Goal: Task Accomplishment & Management: Manage account settings

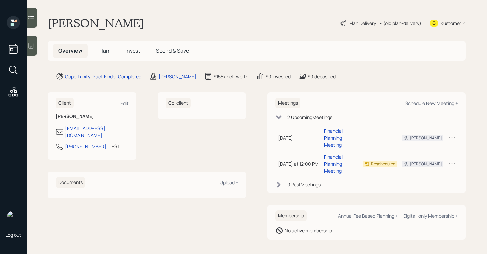
click at [361, 23] on div "Plan Delivery" at bounding box center [362, 23] width 26 height 7
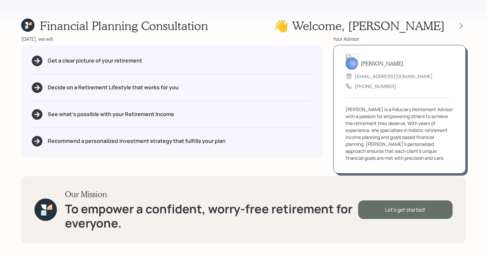
click at [417, 215] on div "Let's get started!" at bounding box center [405, 210] width 94 height 19
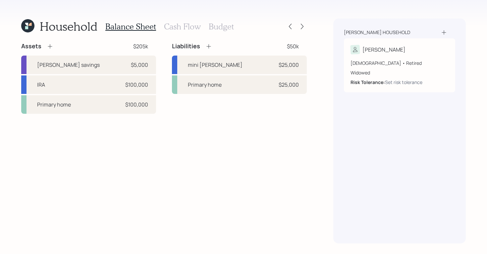
click at [183, 29] on h3 "Cash Flow" at bounding box center [182, 27] width 37 height 10
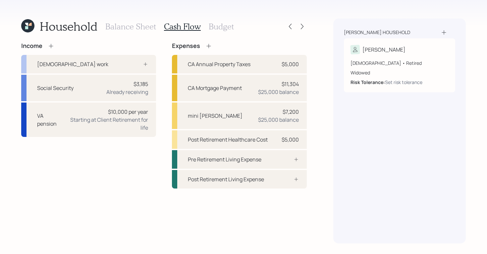
click at [211, 27] on h3 "Budget" at bounding box center [221, 27] width 25 height 10
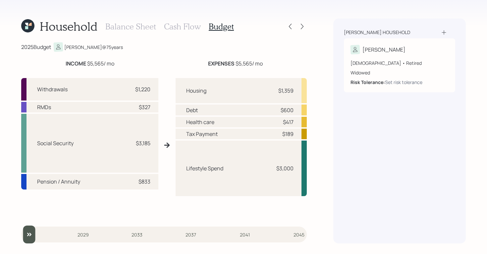
click at [195, 26] on h3 "Cash Flow" at bounding box center [182, 27] width 37 height 10
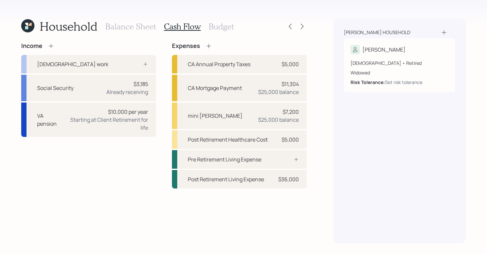
click at [131, 24] on h3 "Balance Sheet" at bounding box center [130, 27] width 51 height 10
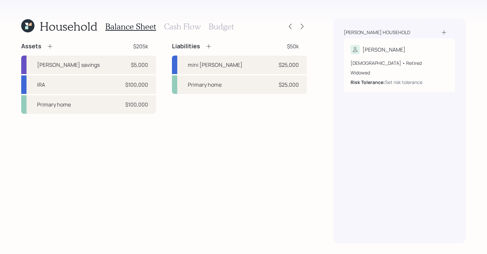
click at [178, 30] on h3 "Cash Flow" at bounding box center [182, 27] width 37 height 10
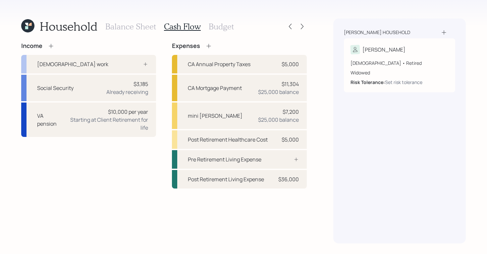
click at [223, 28] on h3 "Budget" at bounding box center [221, 27] width 25 height 10
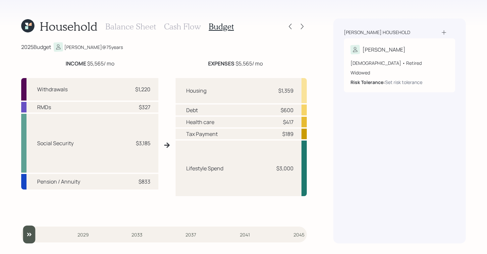
click at [130, 23] on h3 "Balance Sheet" at bounding box center [130, 27] width 51 height 10
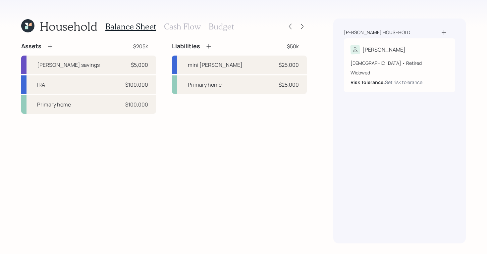
click at [214, 27] on h3 "Budget" at bounding box center [221, 27] width 25 height 10
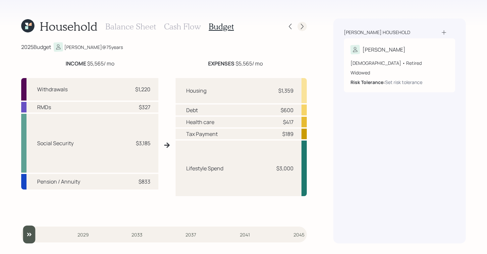
click at [305, 26] on icon at bounding box center [302, 26] width 7 height 7
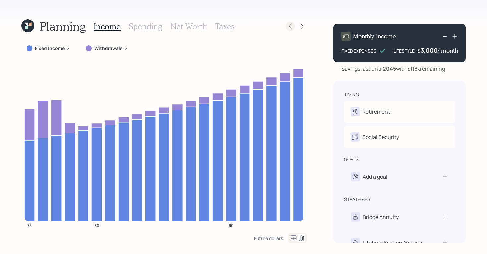
click at [291, 23] on icon at bounding box center [290, 26] width 7 height 7
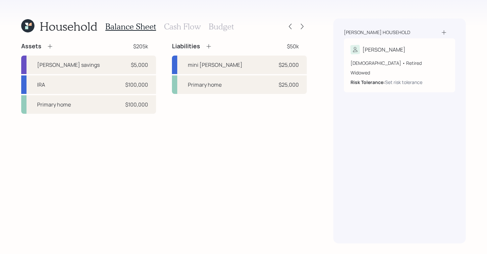
click at [209, 23] on h3 "Budget" at bounding box center [221, 27] width 25 height 10
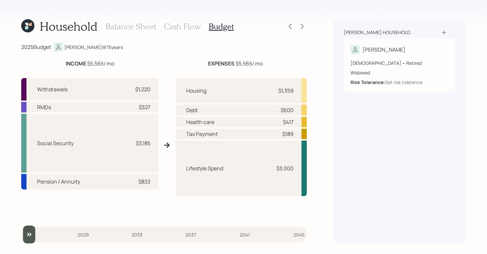
drag, startPoint x: 32, startPoint y: 238, endPoint x: 44, endPoint y: 242, distance: 12.4
click at [21, 244] on input "slider" at bounding box center [163, 235] width 285 height 18
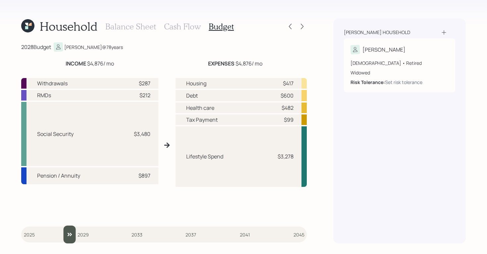
type input "2025"
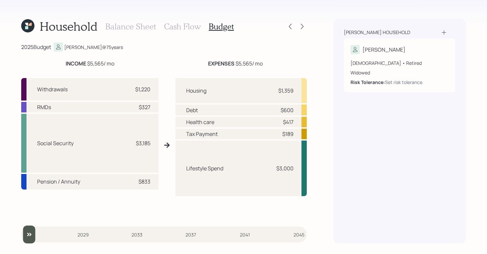
drag, startPoint x: 30, startPoint y: 234, endPoint x: 14, endPoint y: 225, distance: 19.3
click at [22, 230] on input "slider" at bounding box center [163, 235] width 285 height 18
click at [347, 199] on div "[PERSON_NAME] household [PERSON_NAME] [DEMOGRAPHIC_DATA] • Retired Widowed Risk…" at bounding box center [399, 131] width 132 height 225
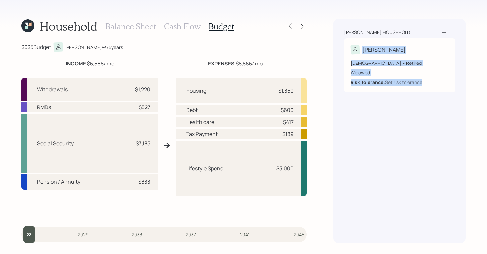
click at [391, 177] on div "Household Balance Sheet Cash Flow Budget 2025 Budget Scott @ 75 years INCOME $5…" at bounding box center [243, 127] width 487 height 254
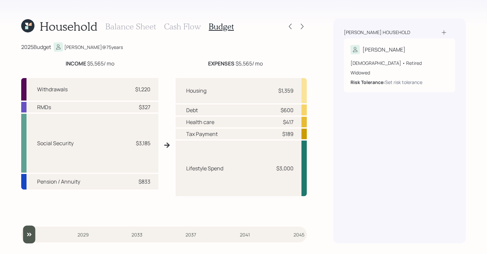
click at [169, 28] on h3 "Cash Flow" at bounding box center [182, 27] width 37 height 10
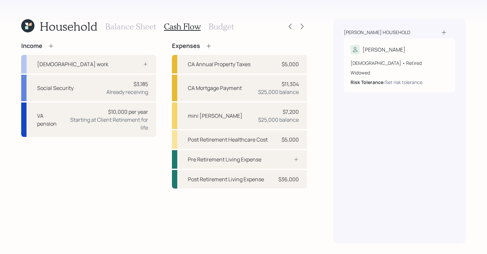
click at [220, 29] on h3 "Budget" at bounding box center [221, 27] width 25 height 10
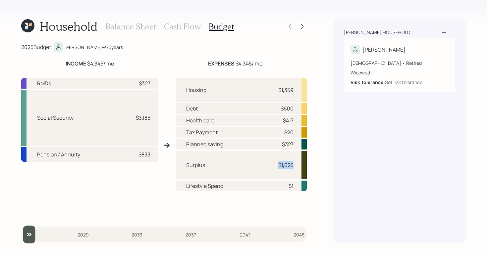
drag, startPoint x: 278, startPoint y: 164, endPoint x: 294, endPoint y: 163, distance: 16.6
click at [294, 163] on div "Surplus $1,623" at bounding box center [241, 165] width 131 height 28
click at [346, 150] on div "Powell household Scott 75 years old • Retired Widowed Risk Tolerance: Set risk …" at bounding box center [399, 131] width 132 height 225
click at [377, 188] on div "Powell household Scott 75 years old • Retired Widowed Risk Tolerance: Set risk …" at bounding box center [399, 131] width 132 height 225
click at [129, 31] on div "Balance Sheet Cash Flow Budget" at bounding box center [169, 27] width 128 height 16
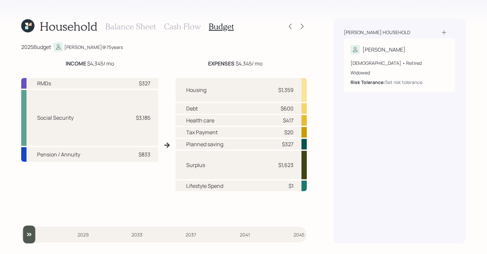
drag, startPoint x: 130, startPoint y: 29, endPoint x: 136, endPoint y: 29, distance: 6.3
click at [130, 29] on h3 "Balance Sheet" at bounding box center [130, 27] width 51 height 10
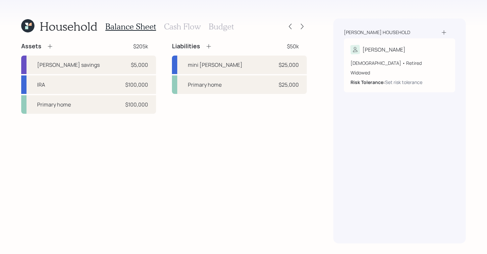
click at [166, 26] on h3 "Cash Flow" at bounding box center [182, 27] width 37 height 10
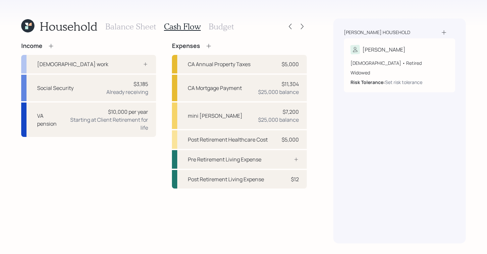
click at [226, 29] on h3 "Budget" at bounding box center [221, 27] width 25 height 10
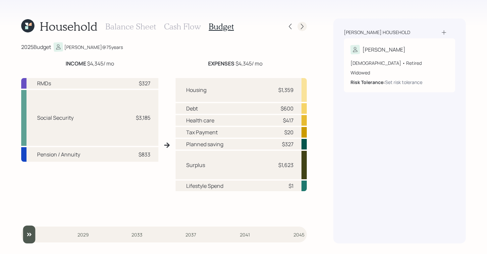
click at [302, 30] on div at bounding box center [301, 26] width 9 height 9
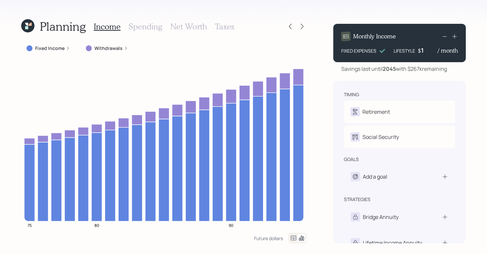
click at [424, 56] on div "Monthly Income FIXED EXPENSES LIFESTYLE $ 1 / month" at bounding box center [399, 43] width 132 height 38
click at [60, 45] on label "Fixed Income" at bounding box center [49, 48] width 29 height 7
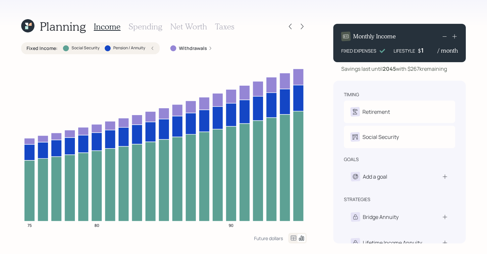
click at [201, 50] on label "Withdrawals" at bounding box center [193, 48] width 28 height 7
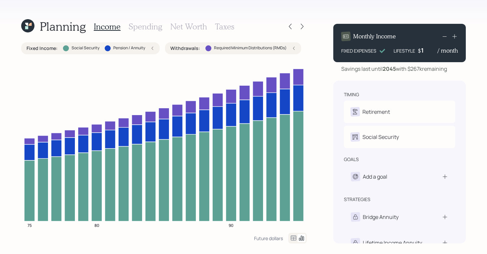
click at [154, 47] on div "Fixed Income : Social Security Pension / Annuity" at bounding box center [90, 48] width 138 height 12
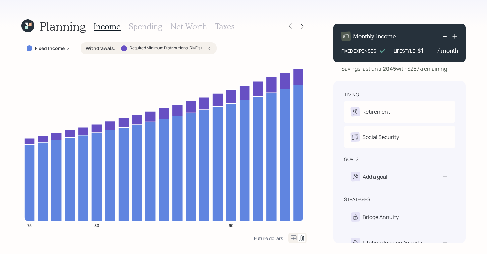
click at [428, 52] on div "1" at bounding box center [429, 50] width 17 height 8
click at [453, 38] on icon at bounding box center [454, 36] width 7 height 7
click at [446, 37] on icon at bounding box center [444, 36] width 8 height 8
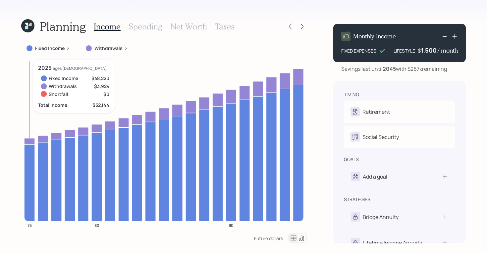
click at [29, 139] on icon at bounding box center [29, 141] width 11 height 6
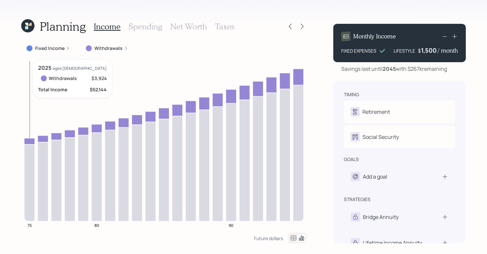
click at [29, 139] on icon at bounding box center [29, 141] width 11 height 6
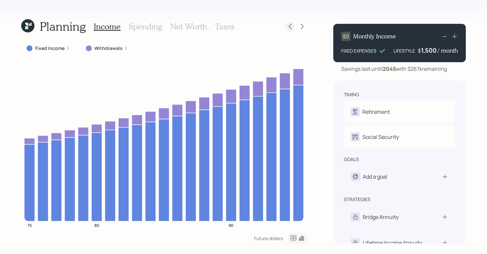
click at [290, 26] on icon at bounding box center [290, 26] width 7 height 7
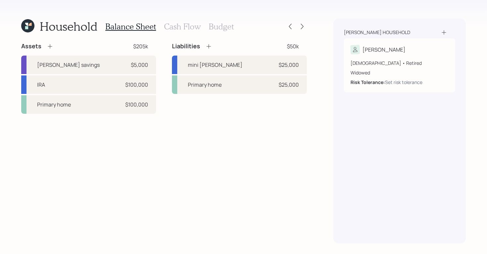
click at [212, 25] on h3 "Budget" at bounding box center [221, 27] width 25 height 10
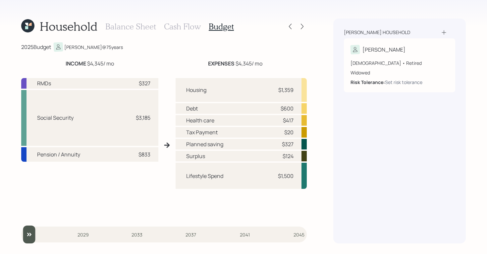
click at [194, 25] on h3 "Cash Flow" at bounding box center [182, 27] width 37 height 10
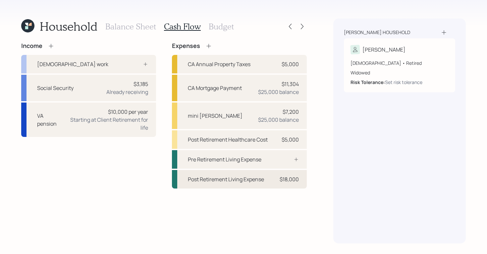
click at [276, 177] on div "Post Retirement Living Expense $18,000" at bounding box center [239, 179] width 135 height 19
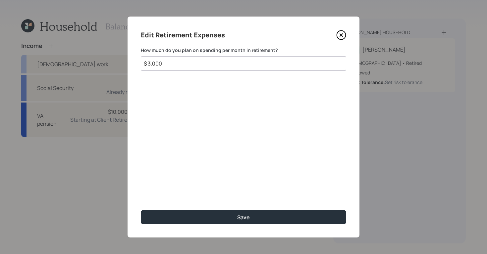
click at [344, 34] on icon at bounding box center [341, 35] width 10 height 10
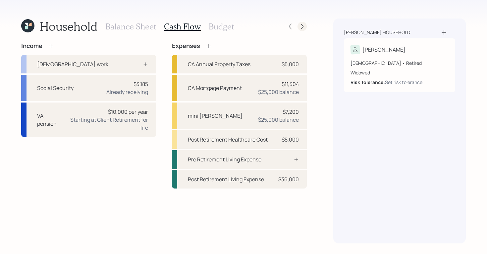
click at [297, 25] on div at bounding box center [301, 26] width 9 height 9
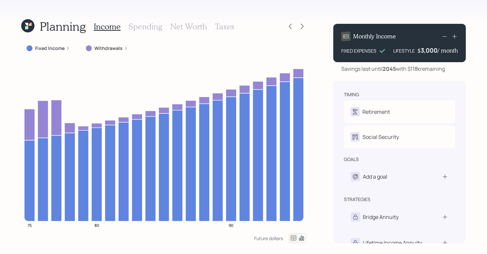
click at [113, 45] on div "Withdrawals" at bounding box center [106, 48] width 53 height 12
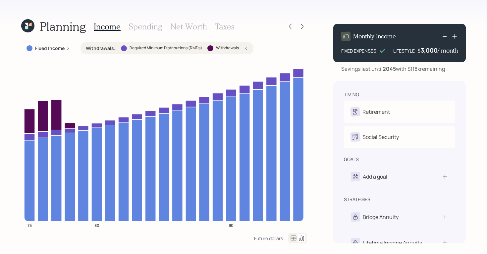
click at [152, 27] on h3 "Spending" at bounding box center [145, 27] width 34 height 10
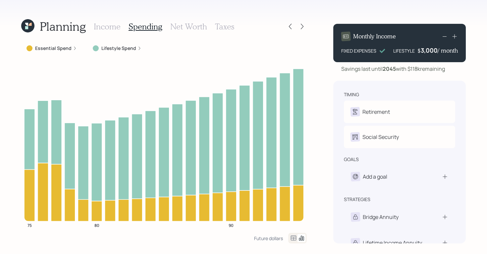
click at [302, 240] on icon at bounding box center [301, 238] width 5 height 5
click at [297, 239] on icon at bounding box center [301, 238] width 8 height 8
click at [295, 239] on icon at bounding box center [293, 238] width 8 height 8
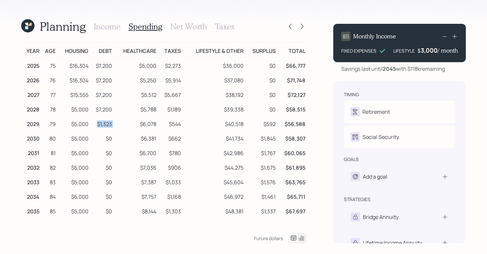
drag, startPoint x: 90, startPoint y: 124, endPoint x: 116, endPoint y: 122, distance: 26.2
click at [116, 122] on tr "2029 79 $5,000 $1,323 $6,078 $544 $40,518 $592 $56,588" at bounding box center [163, 123] width 285 height 15
click at [107, 31] on div "Income Spending Net Worth Taxes" at bounding box center [164, 27] width 140 height 16
click at [303, 238] on icon at bounding box center [301, 238] width 8 height 8
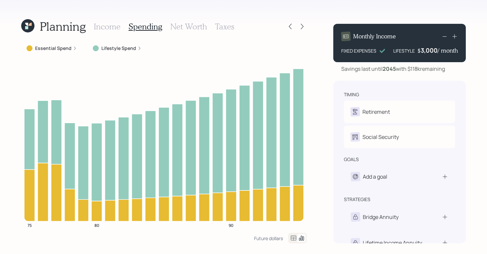
click at [121, 25] on div "Income Spending Net Worth Taxes" at bounding box center [164, 27] width 140 height 16
click at [116, 28] on h3 "Income" at bounding box center [107, 27] width 27 height 10
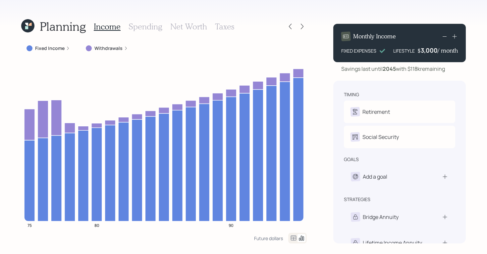
click at [155, 27] on h3 "Spending" at bounding box center [145, 27] width 34 height 10
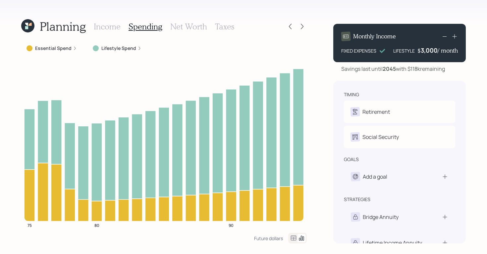
click at [293, 238] on icon at bounding box center [293, 238] width 8 height 8
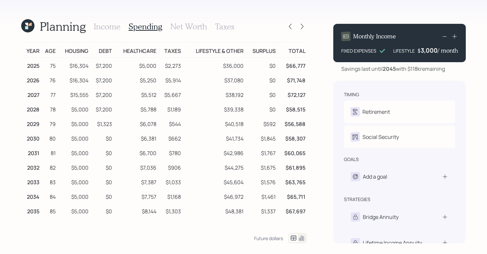
click at [103, 25] on h3 "Income" at bounding box center [107, 27] width 27 height 10
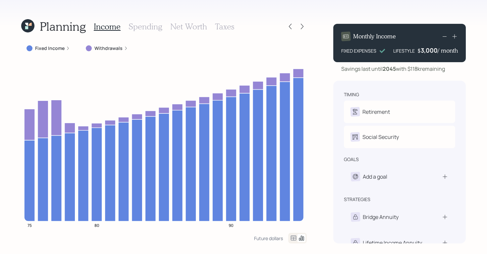
click at [111, 48] on label "Withdrawals" at bounding box center [108, 48] width 28 height 7
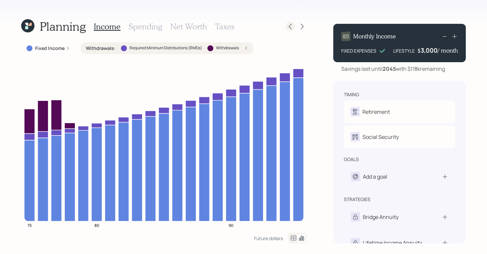
click at [291, 28] on icon at bounding box center [290, 26] width 7 height 7
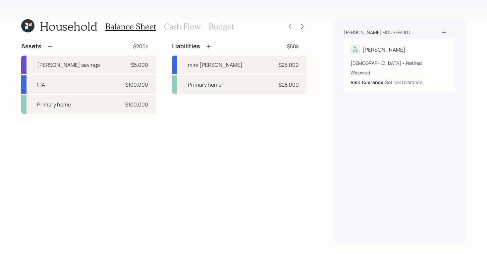
click at [190, 27] on h3 "Cash Flow" at bounding box center [182, 27] width 37 height 10
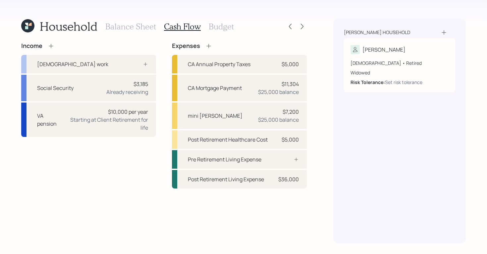
click at [144, 22] on h3 "Balance Sheet" at bounding box center [130, 27] width 51 height 10
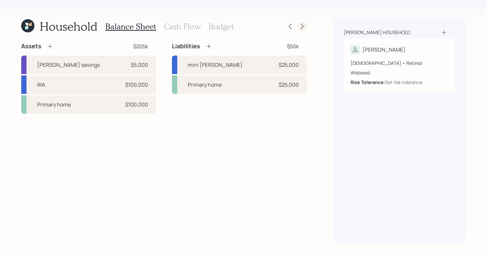
click at [299, 28] on icon at bounding box center [302, 26] width 7 height 7
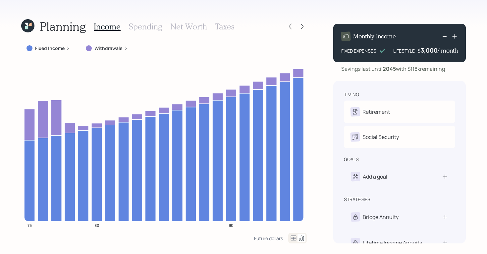
click at [149, 25] on h3 "Spending" at bounding box center [145, 27] width 34 height 10
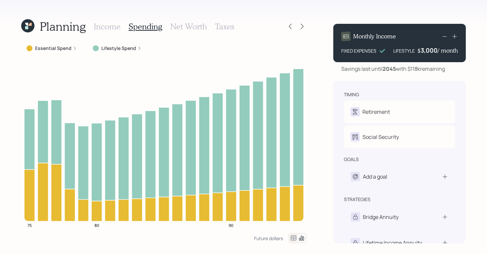
click at [104, 30] on h3 "Income" at bounding box center [107, 27] width 27 height 10
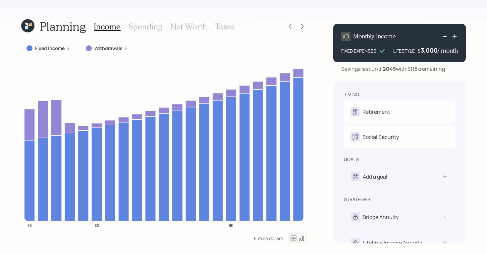
click at [117, 49] on label "Withdrawals" at bounding box center [108, 48] width 28 height 7
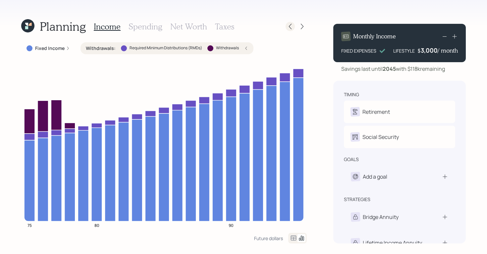
click at [290, 25] on icon at bounding box center [290, 26] width 7 height 7
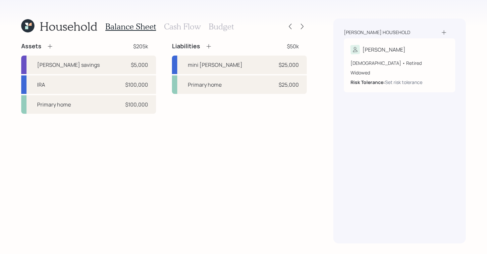
click at [220, 28] on h3 "Budget" at bounding box center [221, 27] width 25 height 10
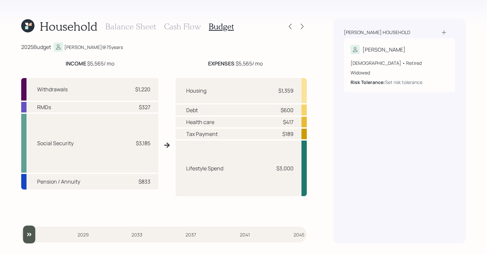
type input "2029"
click at [84, 237] on input "slider" at bounding box center [163, 235] width 285 height 18
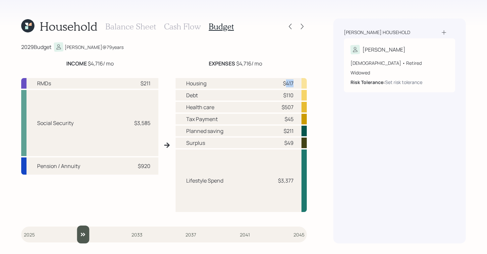
drag, startPoint x: 285, startPoint y: 81, endPoint x: 295, endPoint y: 81, distance: 9.3
click at [295, 81] on div "Housing $417" at bounding box center [241, 83] width 131 height 11
click at [335, 133] on div "Powell household Scott 75 years old • Retired Widowed Risk Tolerance: Set risk …" at bounding box center [399, 131] width 132 height 225
drag, startPoint x: 281, startPoint y: 142, endPoint x: 315, endPoint y: 142, distance: 33.5
click at [314, 142] on div "Household Balance Sheet Cash Flow Budget 2029 Budget Scott @ 79 years INCOME $4…" at bounding box center [243, 127] width 487 height 254
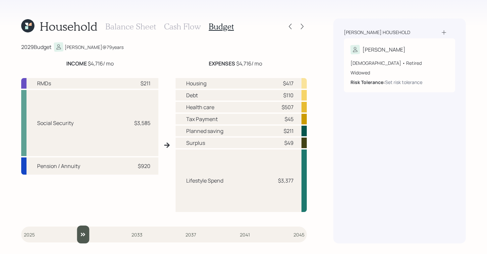
click at [363, 148] on div "Powell household Scott 75 years old • Retired Widowed Risk Tolerance: Set risk …" at bounding box center [399, 131] width 132 height 225
click at [301, 30] on div at bounding box center [301, 26] width 9 height 9
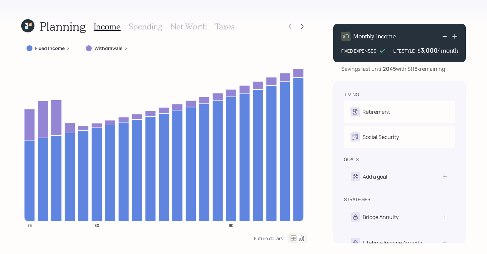
click at [102, 50] on label "Withdrawals" at bounding box center [108, 48] width 28 height 7
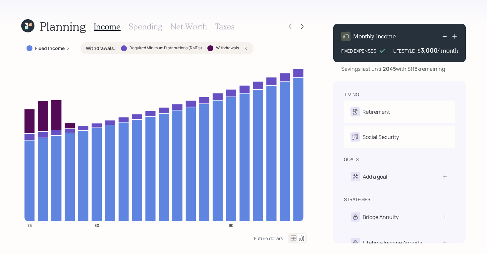
click at [140, 30] on h3 "Spending" at bounding box center [145, 27] width 34 height 10
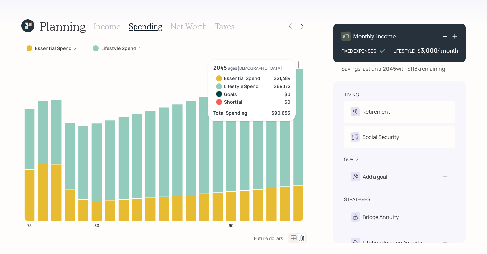
click at [295, 236] on icon at bounding box center [293, 238] width 8 height 8
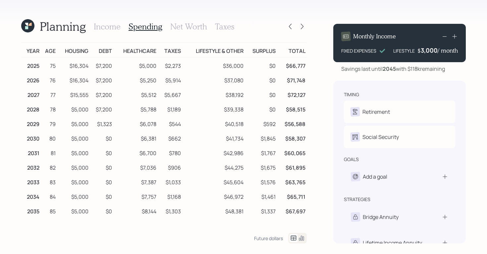
click at [105, 27] on h3 "Income" at bounding box center [107, 27] width 27 height 10
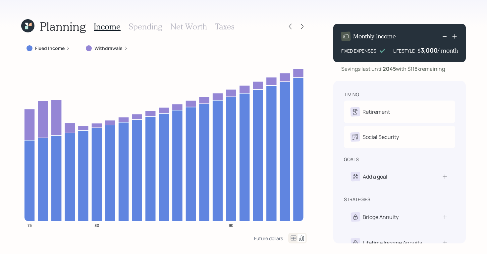
click at [292, 238] on icon at bounding box center [293, 238] width 8 height 8
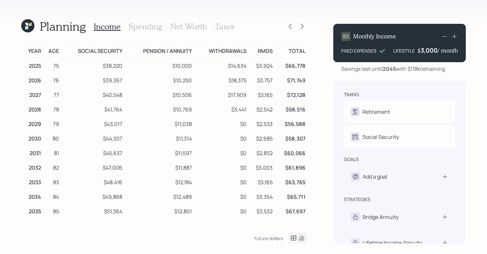
click at [144, 29] on h3 "Spending" at bounding box center [145, 27] width 34 height 10
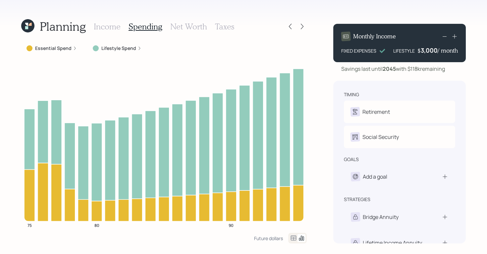
click at [295, 239] on icon at bounding box center [293, 238] width 8 height 8
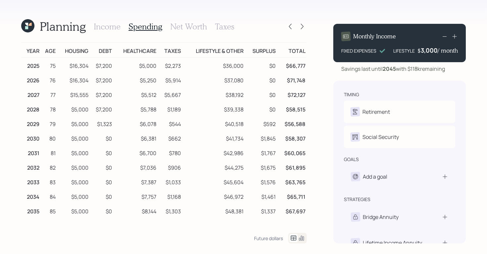
drag, startPoint x: 108, startPoint y: 27, endPoint x: 124, endPoint y: 18, distance: 19.0
click at [109, 27] on h3 "Income" at bounding box center [107, 27] width 27 height 10
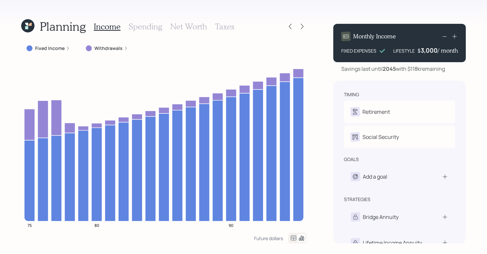
click at [124, 52] on div "Withdrawals" at bounding box center [106, 48] width 53 height 12
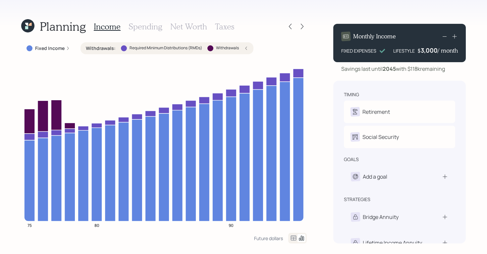
click at [438, 50] on h4 "/ month" at bounding box center [447, 50] width 20 height 7
click at [424, 50] on div "3000" at bounding box center [429, 50] width 17 height 8
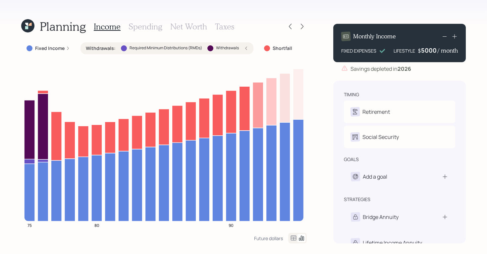
click at [422, 51] on div "5000" at bounding box center [429, 50] width 17 height 8
click at [424, 51] on div "5000" at bounding box center [429, 50] width 17 height 8
click at [327, 110] on div "Planning Income Spending Net Worth Taxes Fixed Income Withdrawals : Required Mi…" at bounding box center [243, 127] width 487 height 254
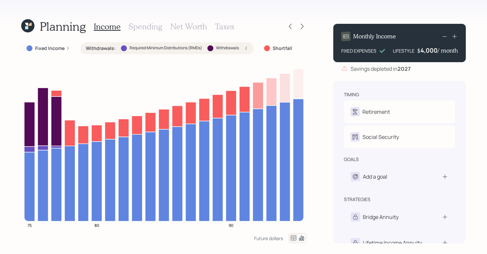
click at [428, 52] on div "4,000" at bounding box center [428, 50] width 17 height 8
click at [323, 18] on div "Planning Income Spending Net Worth Taxes Fixed Income Withdrawals : Required Mi…" at bounding box center [243, 127] width 487 height 254
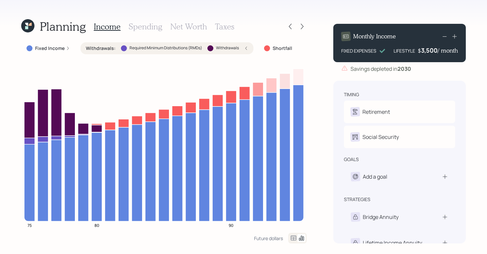
click at [431, 53] on div "3,500" at bounding box center [429, 50] width 17 height 8
click at [427, 50] on div "3500" at bounding box center [429, 50] width 17 height 8
click at [382, 11] on div "Planning Income Spending Net Worth Taxes Fixed Income Withdrawals : Required Mi…" at bounding box center [243, 127] width 487 height 254
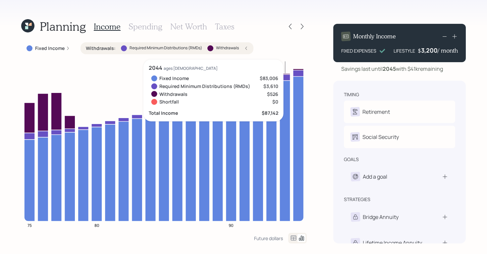
click at [474, 122] on div "Planning Income Spending Net Worth Taxes Fixed Income Withdrawals : Required Mi…" at bounding box center [243, 127] width 487 height 254
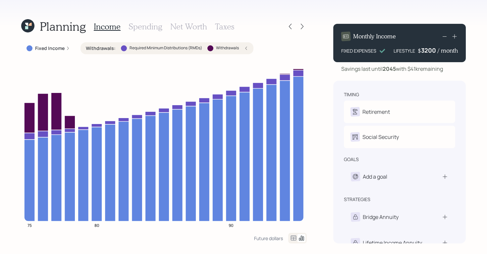
click at [429, 51] on div "3200" at bounding box center [429, 50] width 17 height 8
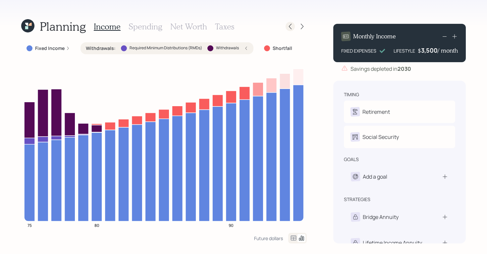
click at [288, 28] on icon at bounding box center [290, 26] width 7 height 7
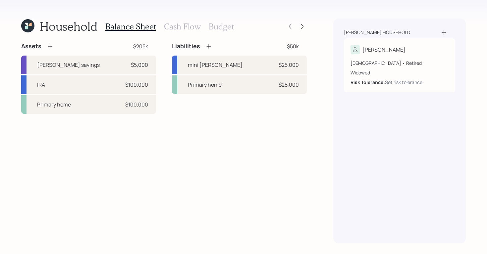
click at [183, 25] on h3 "Cash Flow" at bounding box center [182, 27] width 37 height 10
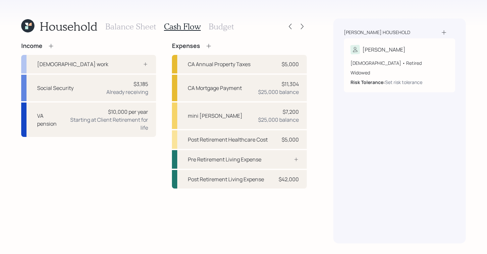
click at [51, 43] on icon at bounding box center [51, 46] width 7 height 7
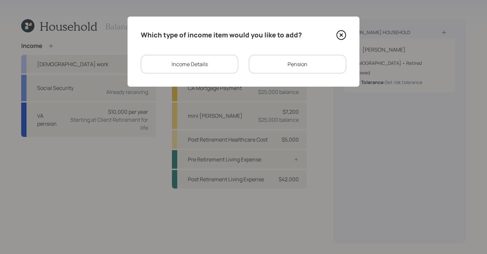
click at [211, 61] on div "Income Details" at bounding box center [189, 64] width 97 height 19
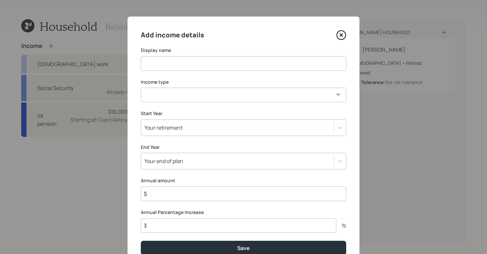
click at [255, 65] on input at bounding box center [243, 63] width 205 height 15
click at [270, 93] on select "Full-time work Part-time work Self employment Other" at bounding box center [243, 95] width 205 height 15
select select "other"
click at [141, 88] on select "Full-time work Part-time work Self employment Other" at bounding box center [243, 95] width 205 height 15
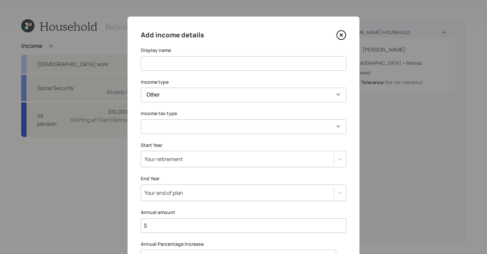
click at [305, 124] on select "Tax-free Earned Self Employment Alimony Royalties Pension / Annuity Interest Di…" at bounding box center [243, 127] width 205 height 15
select select "tax_free"
click at [141, 120] on select "Tax-free Earned Self Employment Alimony Royalties Pension / Annuity Interest Di…" at bounding box center [243, 127] width 205 height 15
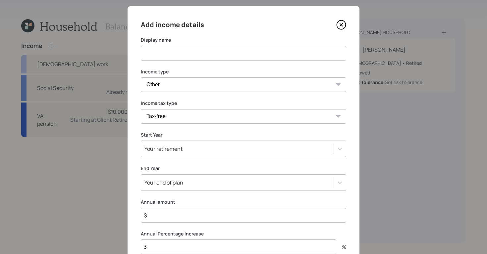
click at [257, 215] on input "$" at bounding box center [243, 215] width 205 height 15
type input "$ 12,000"
drag, startPoint x: 262, startPoint y: 226, endPoint x: 282, endPoint y: 236, distance: 22.8
click at [263, 226] on div "Add income details Display name Income type Full-time work Part-time work Self …" at bounding box center [243, 148] width 232 height 284
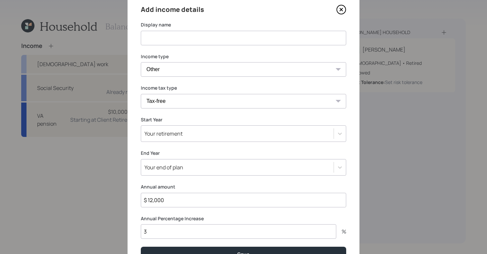
scroll to position [63, 0]
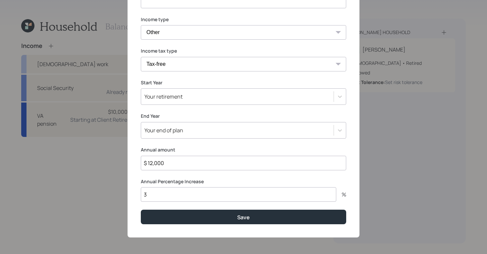
drag, startPoint x: 125, startPoint y: 183, endPoint x: 130, endPoint y: 180, distance: 6.4
click at [123, 182] on div "Add income details Display name Income type Full-time work Part-time work Self …" at bounding box center [243, 127] width 487 height 254
click at [184, 100] on div "Your retirement" at bounding box center [237, 96] width 192 height 11
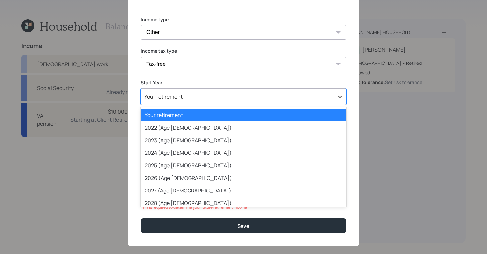
click at [181, 118] on div "Your retirement" at bounding box center [243, 115] width 205 height 13
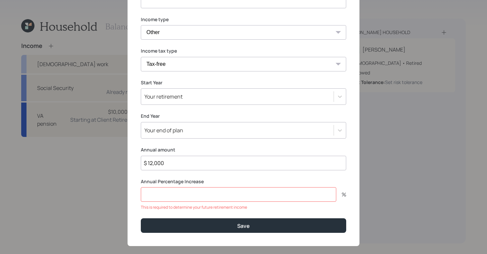
click at [250, 196] on input "number" at bounding box center [238, 194] width 195 height 15
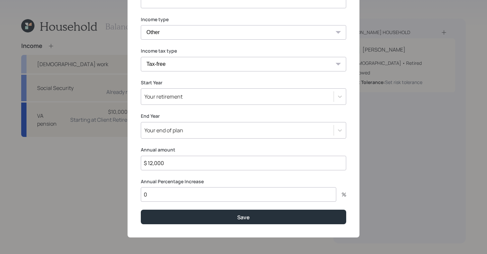
type input "0"
click at [273, 182] on label "Annual Percentage Increase" at bounding box center [243, 181] width 205 height 7
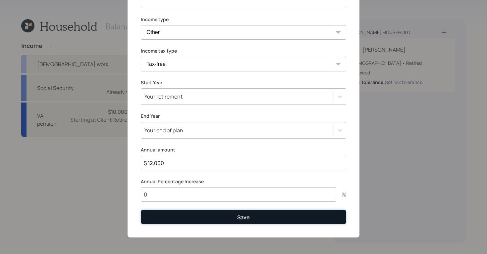
click at [251, 215] on button "Save" at bounding box center [243, 217] width 205 height 14
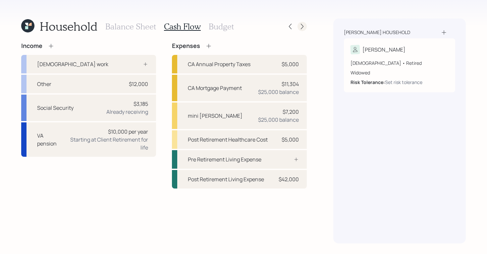
click at [296, 22] on div "Household Balance Sheet Cash Flow Budget" at bounding box center [163, 27] width 285 height 16
click at [299, 25] on icon at bounding box center [302, 26] width 7 height 7
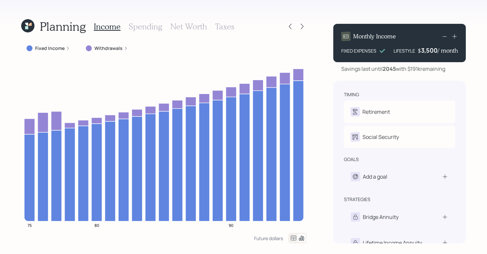
click at [231, 108] on div "Planning Income Spending Net Worth Taxes Fixed Income Withdrawals 75 80 90 Futu…" at bounding box center [243, 127] width 487 height 254
click at [263, 12] on div "Planning Income Spending Net Worth Taxes Fixed Income Withdrawals 75 80 90 Futu…" at bounding box center [243, 127] width 487 height 254
click at [196, 29] on h3 "Net Worth" at bounding box center [188, 27] width 37 height 10
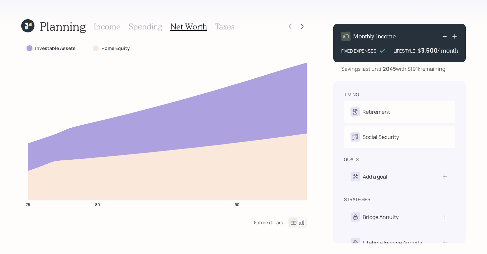
click at [32, 47] on div "Investable Assets" at bounding box center [51, 48] width 50 height 7
click at [30, 47] on div at bounding box center [29, 48] width 6 height 6
click at [215, 27] on h3 "Taxes" at bounding box center [224, 27] width 19 height 10
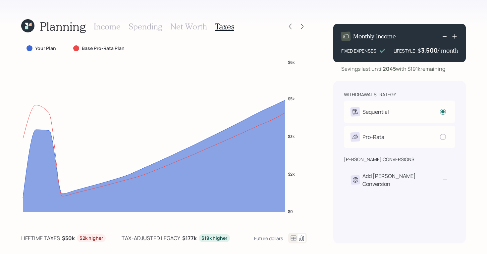
click at [100, 29] on h3 "Income" at bounding box center [107, 27] width 27 height 10
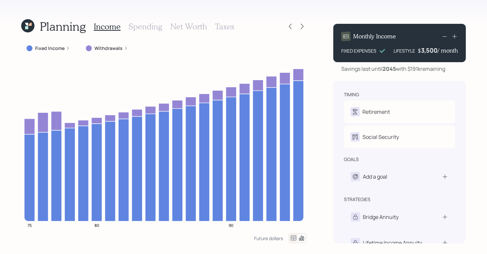
click at [216, 27] on h3 "Taxes" at bounding box center [224, 27] width 19 height 10
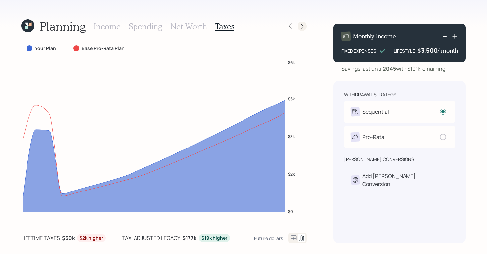
click at [305, 28] on div at bounding box center [301, 26] width 9 height 9
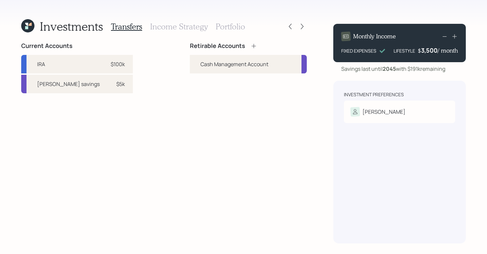
click at [178, 22] on h3 "Income Strategy" at bounding box center [179, 27] width 58 height 10
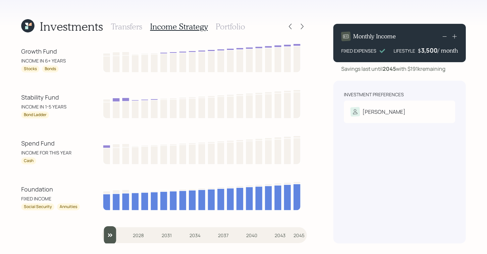
click at [127, 31] on h3 "Transfers" at bounding box center [126, 27] width 31 height 10
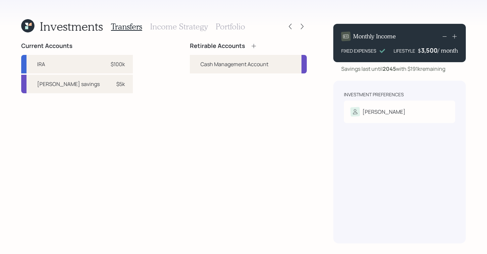
click at [253, 47] on icon at bounding box center [253, 46] width 7 height 7
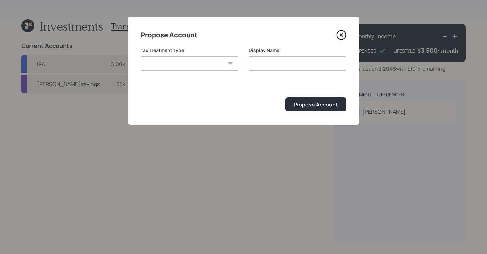
click at [218, 63] on select "Roth Taxable Traditional" at bounding box center [189, 63] width 97 height 15
select select "traditional"
click at [141, 56] on select "Roth Taxable Traditional" at bounding box center [189, 63] width 97 height 15
type input "Traditional"
click at [280, 64] on input "Traditional" at bounding box center [297, 63] width 97 height 15
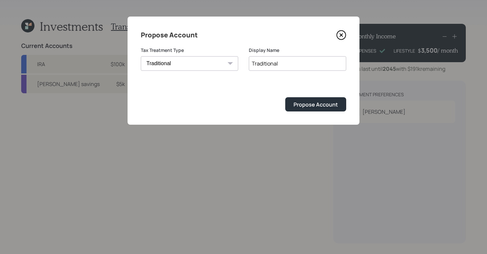
click at [193, 60] on select "Roth Taxable Traditional" at bounding box center [189, 63] width 97 height 15
click at [317, 110] on button "Propose Account" at bounding box center [315, 104] width 61 height 14
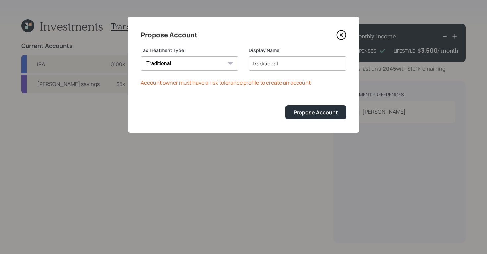
click at [337, 38] on icon at bounding box center [341, 35] width 10 height 10
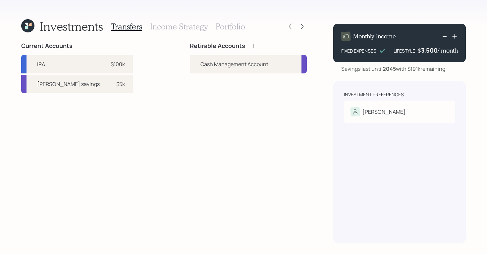
click at [177, 27] on h3 "Income Strategy" at bounding box center [179, 27] width 58 height 10
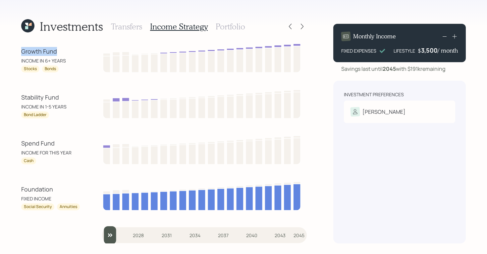
drag, startPoint x: 22, startPoint y: 51, endPoint x: 59, endPoint y: 48, distance: 37.6
click at [59, 48] on div "Growth Fund" at bounding box center [51, 51] width 60 height 9
drag, startPoint x: 22, startPoint y: 99, endPoint x: 62, endPoint y: 97, distance: 39.8
click at [62, 97] on div "Stability Fund" at bounding box center [51, 97] width 60 height 9
drag, startPoint x: 24, startPoint y: 145, endPoint x: 64, endPoint y: 142, distance: 40.5
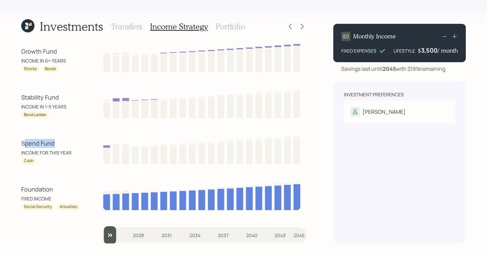
click at [64, 142] on div "Spend Fund" at bounding box center [51, 143] width 60 height 9
click at [68, 49] on div "Growth Fund" at bounding box center [51, 51] width 60 height 9
click at [236, 24] on h3 "Portfolio" at bounding box center [230, 27] width 29 height 10
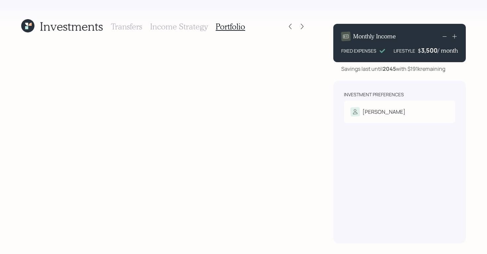
click at [183, 31] on h3 "Income Strategy" at bounding box center [179, 27] width 58 height 10
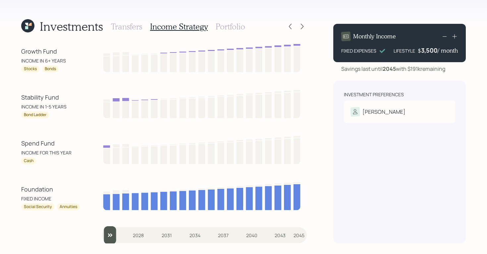
scroll to position [1, 0]
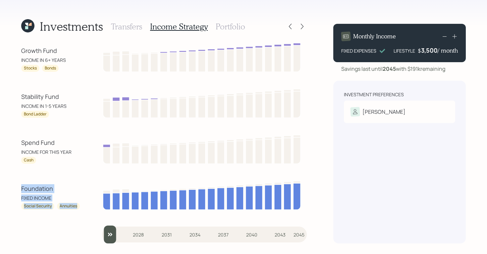
drag, startPoint x: 24, startPoint y: 187, endPoint x: 69, endPoint y: 210, distance: 50.9
click at [69, 210] on div "Growth Fund INCOME IN 6+ YEARS Stocks Bonds Stability Fund INCOME IN 1-5 YEARS …" at bounding box center [163, 142] width 285 height 201
click at [375, 198] on div "Investment Preferences Scott Risk Tolerance: N/A" at bounding box center [399, 162] width 132 height 163
click at [301, 27] on icon at bounding box center [302, 26] width 7 height 7
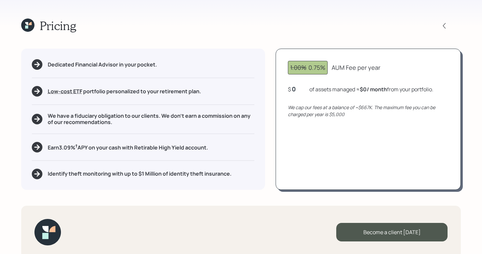
click at [30, 25] on icon at bounding box center [27, 25] width 13 height 13
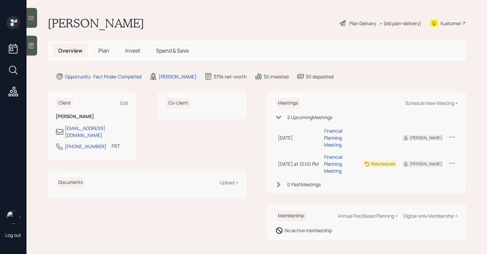
click at [103, 54] on span "Plan" at bounding box center [103, 50] width 11 height 7
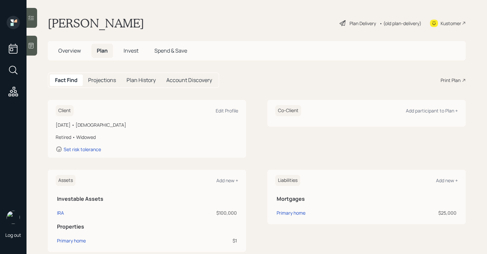
click at [105, 81] on h5 "Projections" at bounding box center [102, 80] width 28 height 6
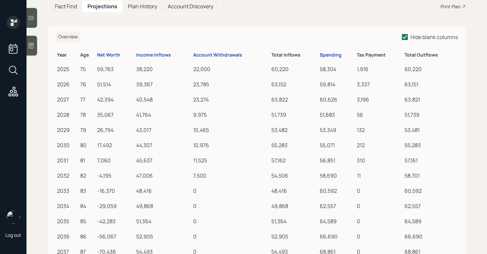
scroll to position [75, 0]
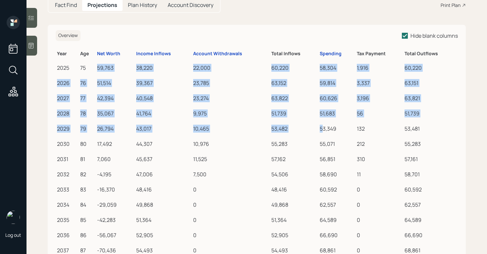
drag, startPoint x: 93, startPoint y: 65, endPoint x: 320, endPoint y: 128, distance: 235.3
click at [320, 128] on tbody "2025 75 59,763 38,220 22,000 60,220 58,304 1,916 60,220 2026 76 51,514 39,367 2…" at bounding box center [257, 219] width 402 height 320
click at [143, 65] on div "38,220" at bounding box center [163, 68] width 54 height 8
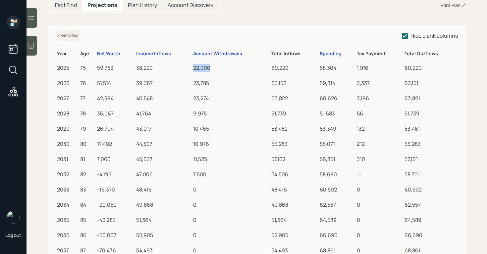
drag, startPoint x: 192, startPoint y: 70, endPoint x: 229, endPoint y: 70, distance: 37.1
click at [229, 70] on td "22,000" at bounding box center [231, 66] width 78 height 15
click at [199, 70] on div "22,000" at bounding box center [230, 68] width 75 height 8
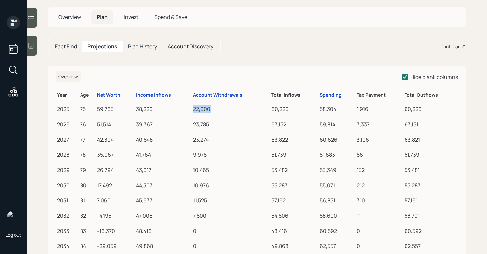
scroll to position [0, 0]
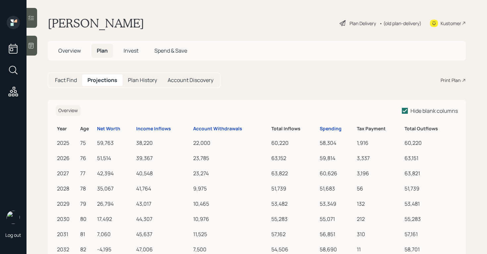
click at [364, 23] on div "Plan Delivery" at bounding box center [362, 23] width 26 height 7
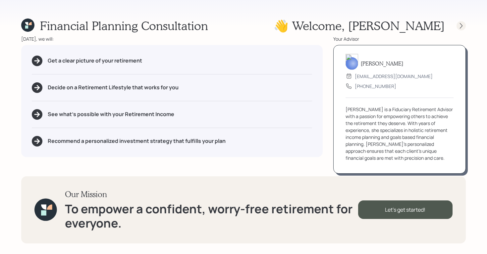
click at [457, 22] on div at bounding box center [460, 25] width 9 height 9
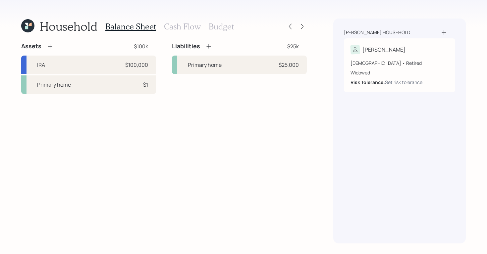
click at [185, 25] on h3 "Cash Flow" at bounding box center [182, 27] width 37 height 10
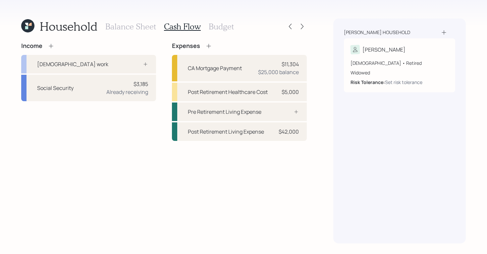
click at [222, 27] on h3 "Budget" at bounding box center [221, 27] width 25 height 10
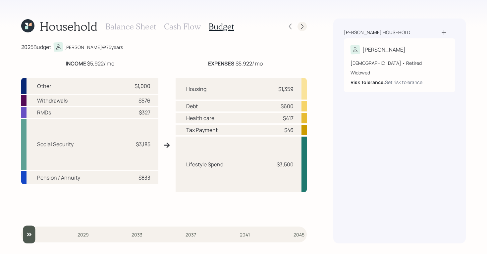
click at [304, 25] on icon at bounding box center [302, 26] width 7 height 7
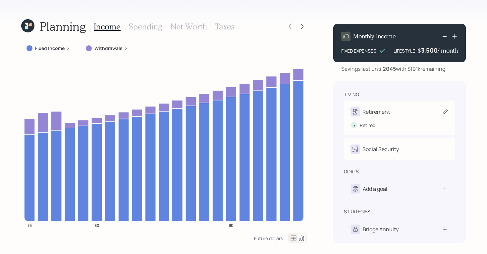
click at [391, 117] on div "S Retired" at bounding box center [399, 123] width 98 height 12
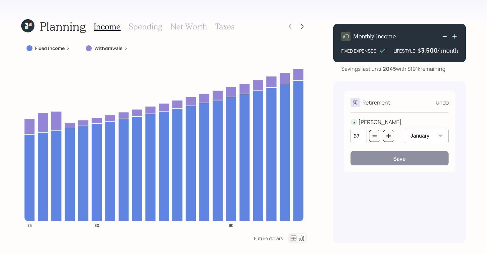
click at [383, 103] on div "Retirement" at bounding box center [375, 103] width 27 height 8
click at [446, 104] on div "Undo" at bounding box center [441, 103] width 13 height 8
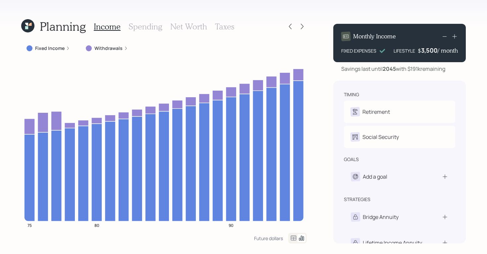
click at [151, 26] on h3 "Spending" at bounding box center [145, 27] width 34 height 10
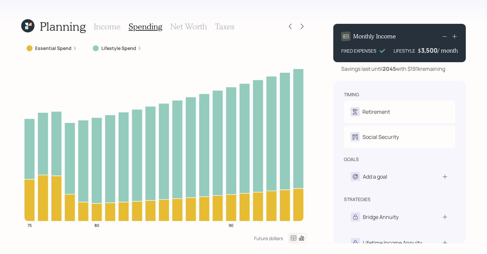
click at [187, 24] on h3 "Net Worth" at bounding box center [188, 27] width 37 height 10
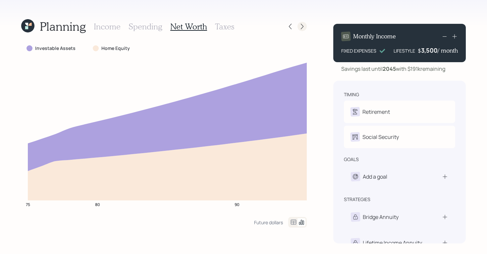
click at [300, 26] on icon at bounding box center [302, 26] width 7 height 7
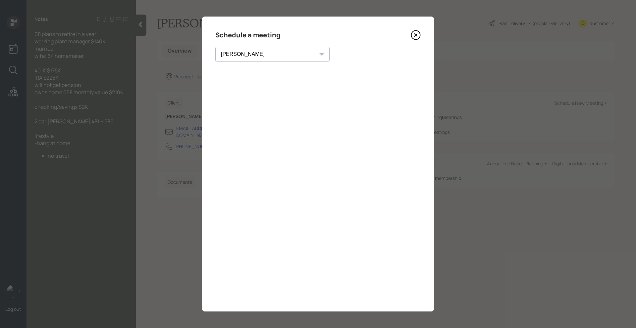
select select "round-[PERSON_NAME]"
click at [414, 35] on icon at bounding box center [416, 35] width 10 height 10
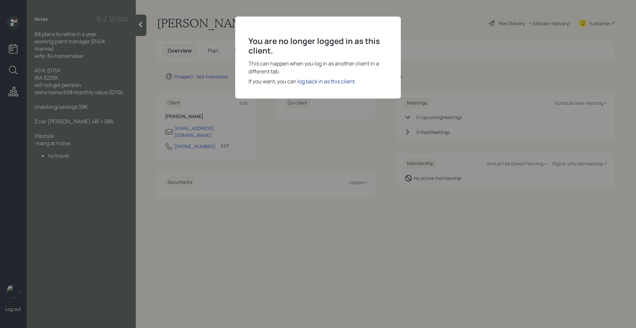
click at [308, 82] on div "log back in as this client" at bounding box center [325, 81] width 57 height 8
